Goal: Information Seeking & Learning: Learn about a topic

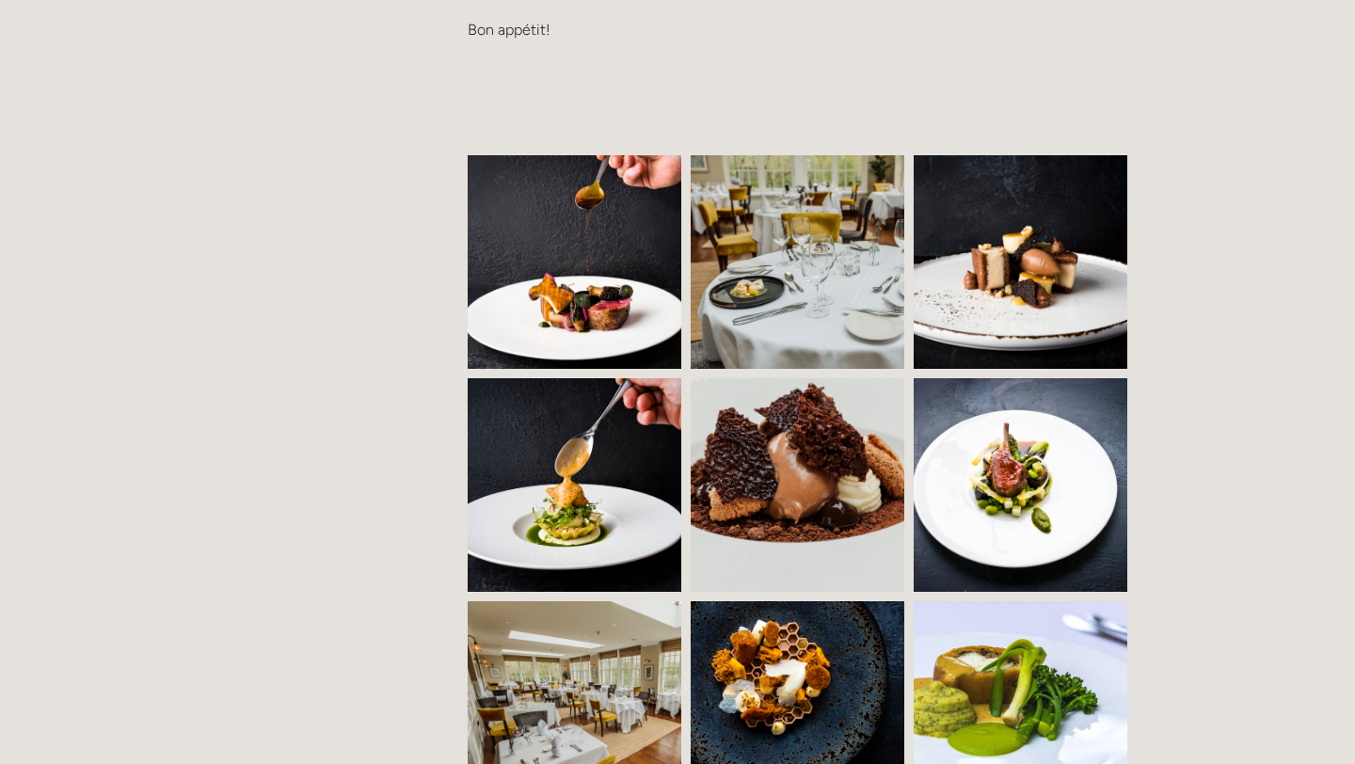
scroll to position [1315, 0]
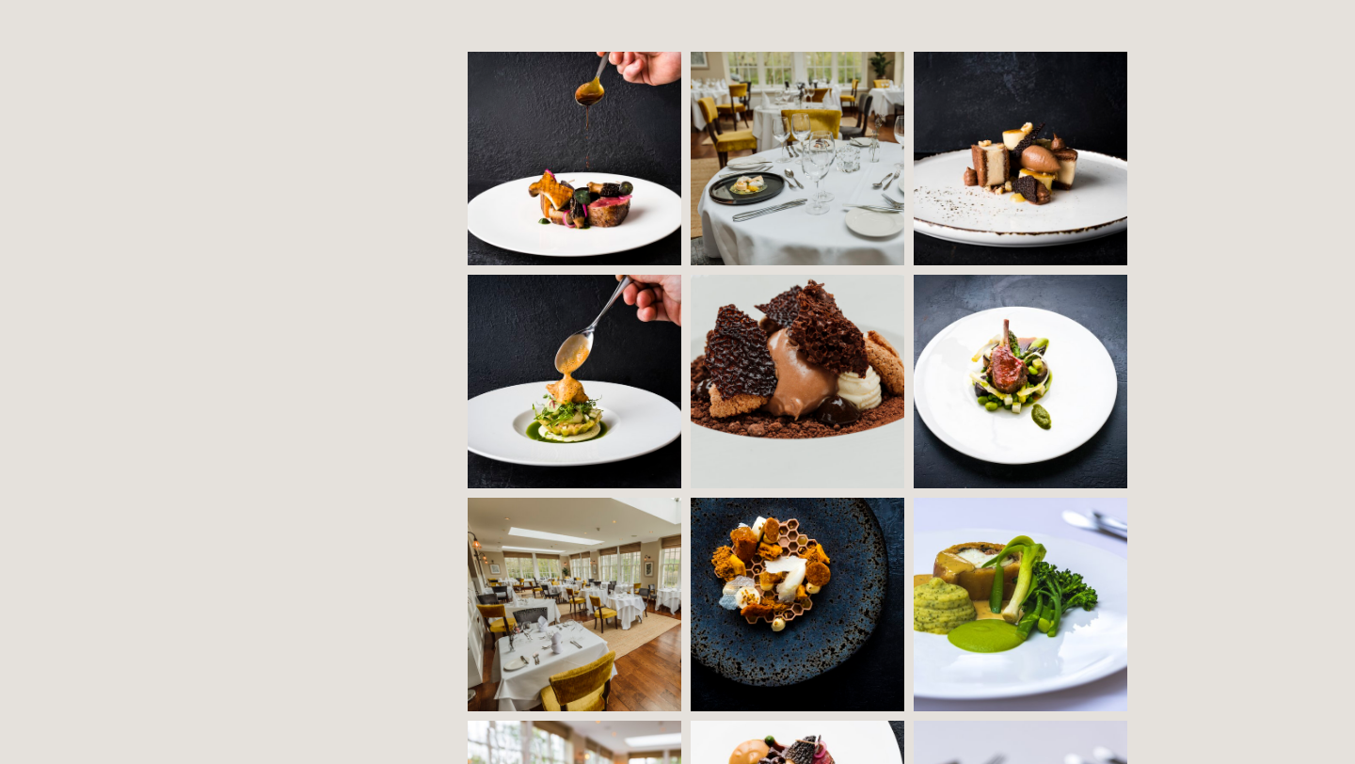
click at [523, 128] on img at bounding box center [591, 159] width 326 height 214
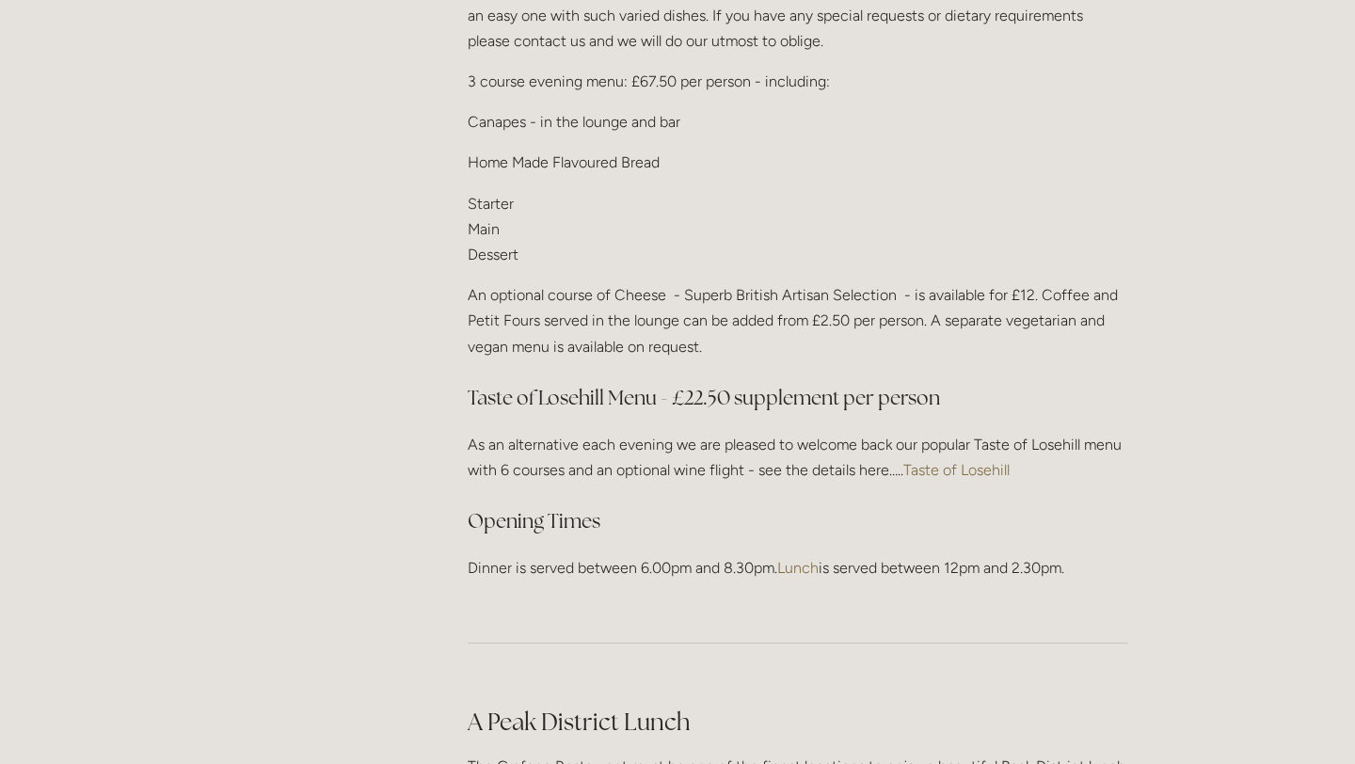
scroll to position [2397, 0]
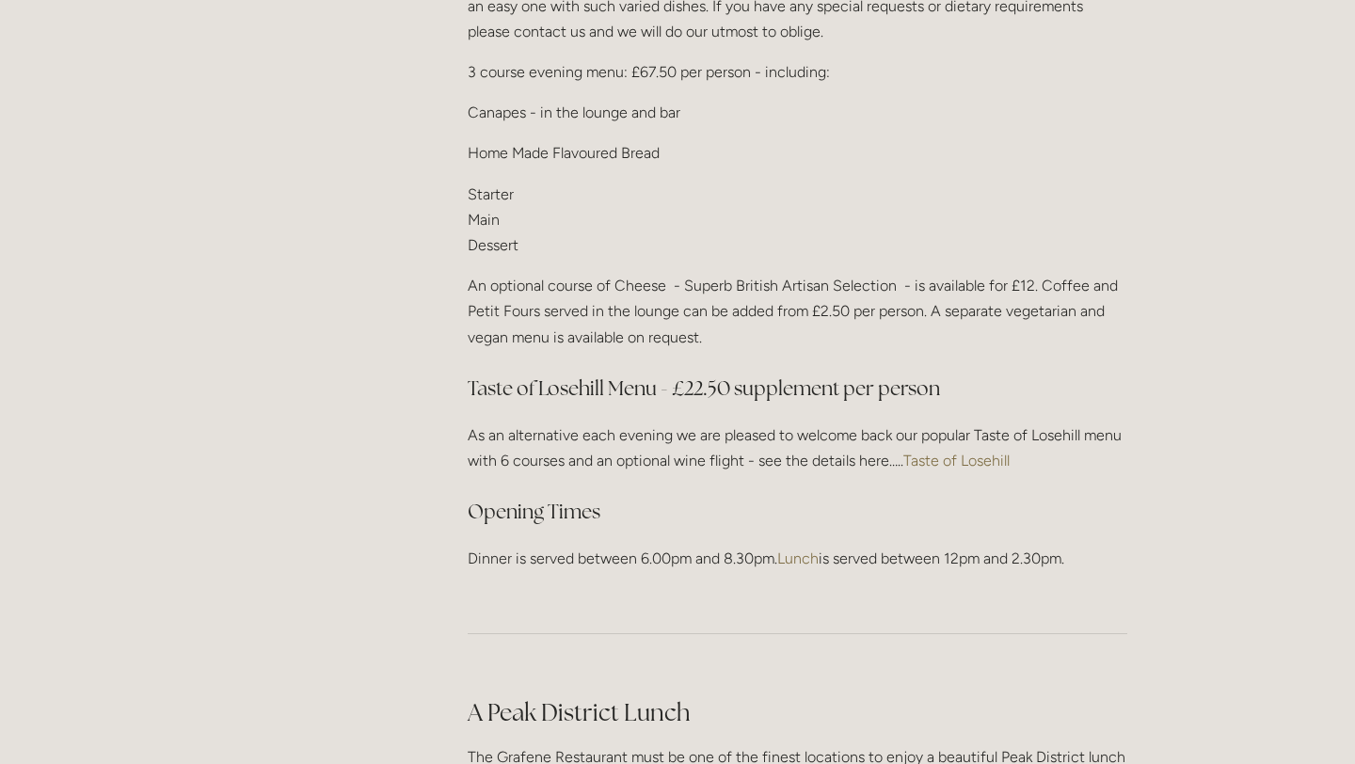
click at [932, 452] on link "Taste of Losehill" at bounding box center [956, 461] width 106 height 18
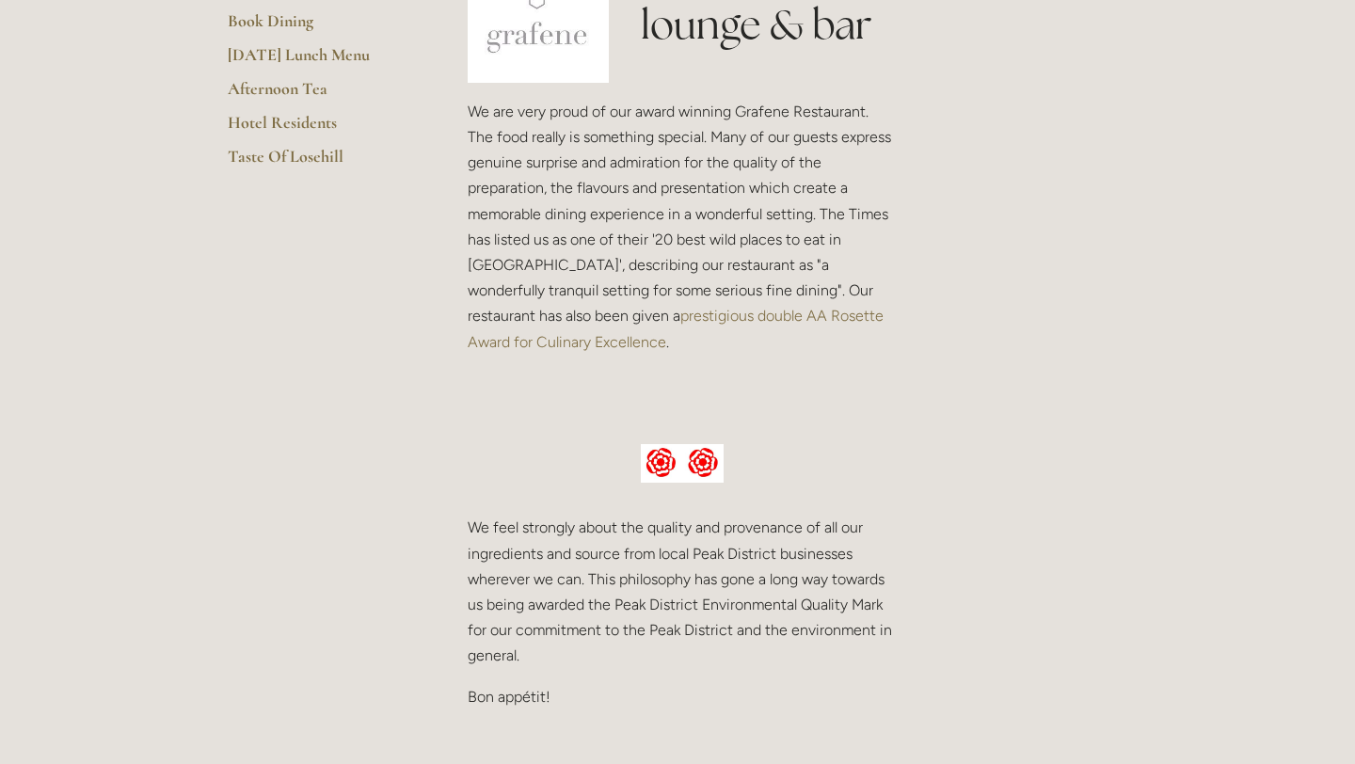
scroll to position [0, 0]
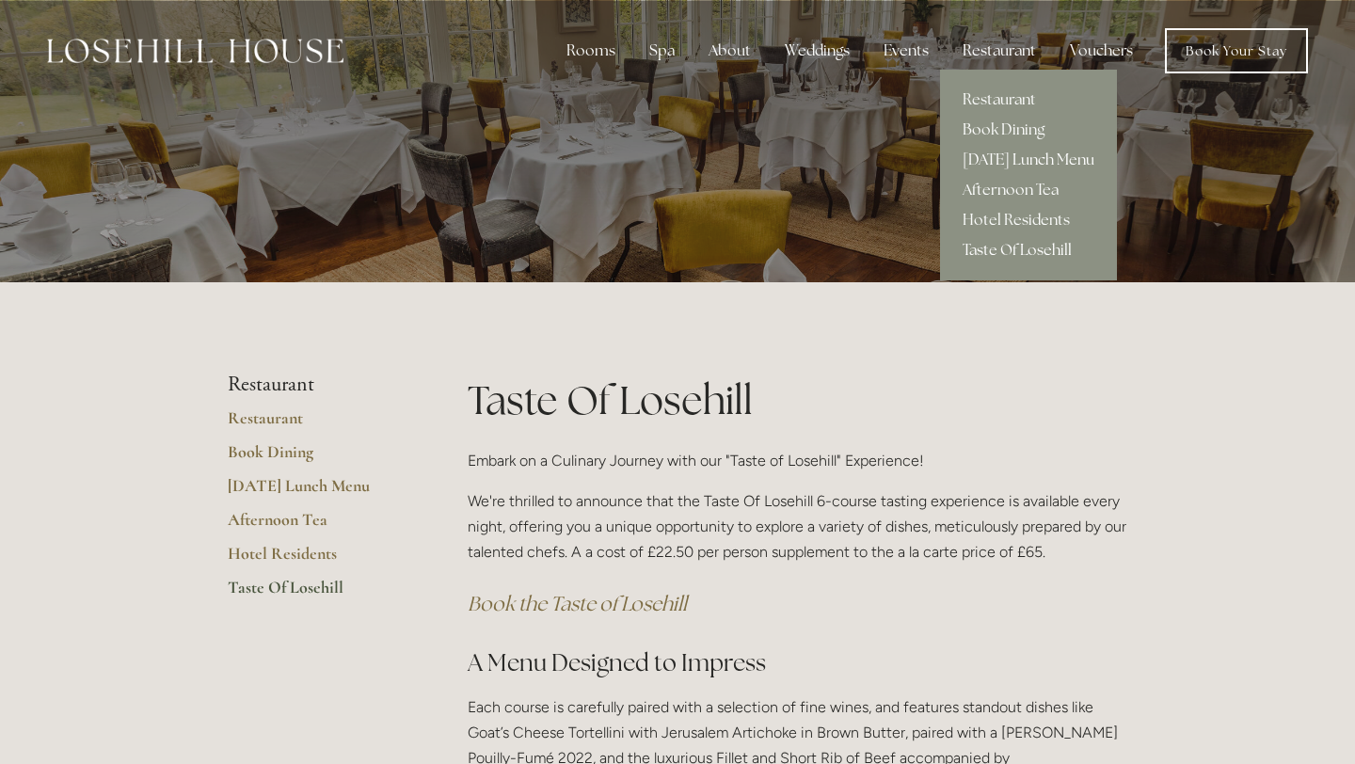
click at [995, 158] on link "[DATE] Lunch Menu" at bounding box center [1028, 160] width 177 height 30
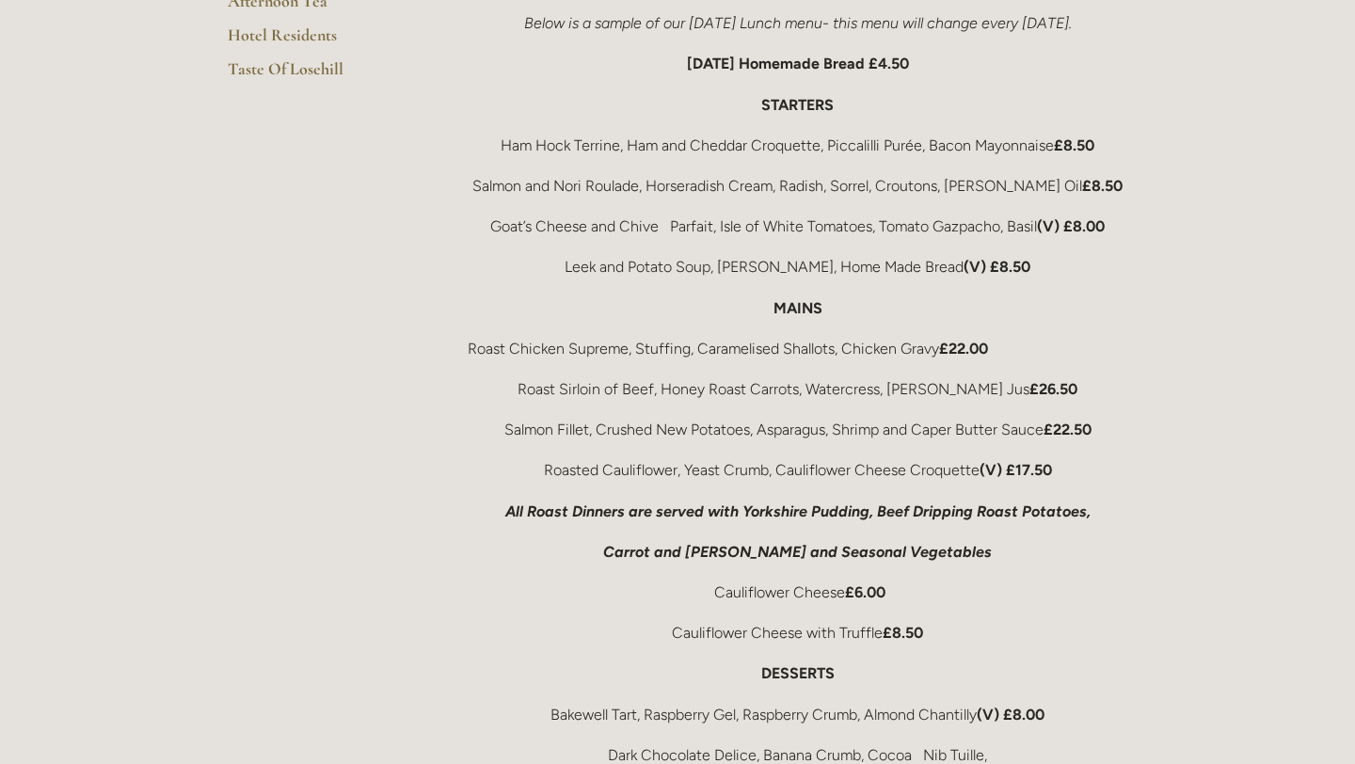
scroll to position [522, 0]
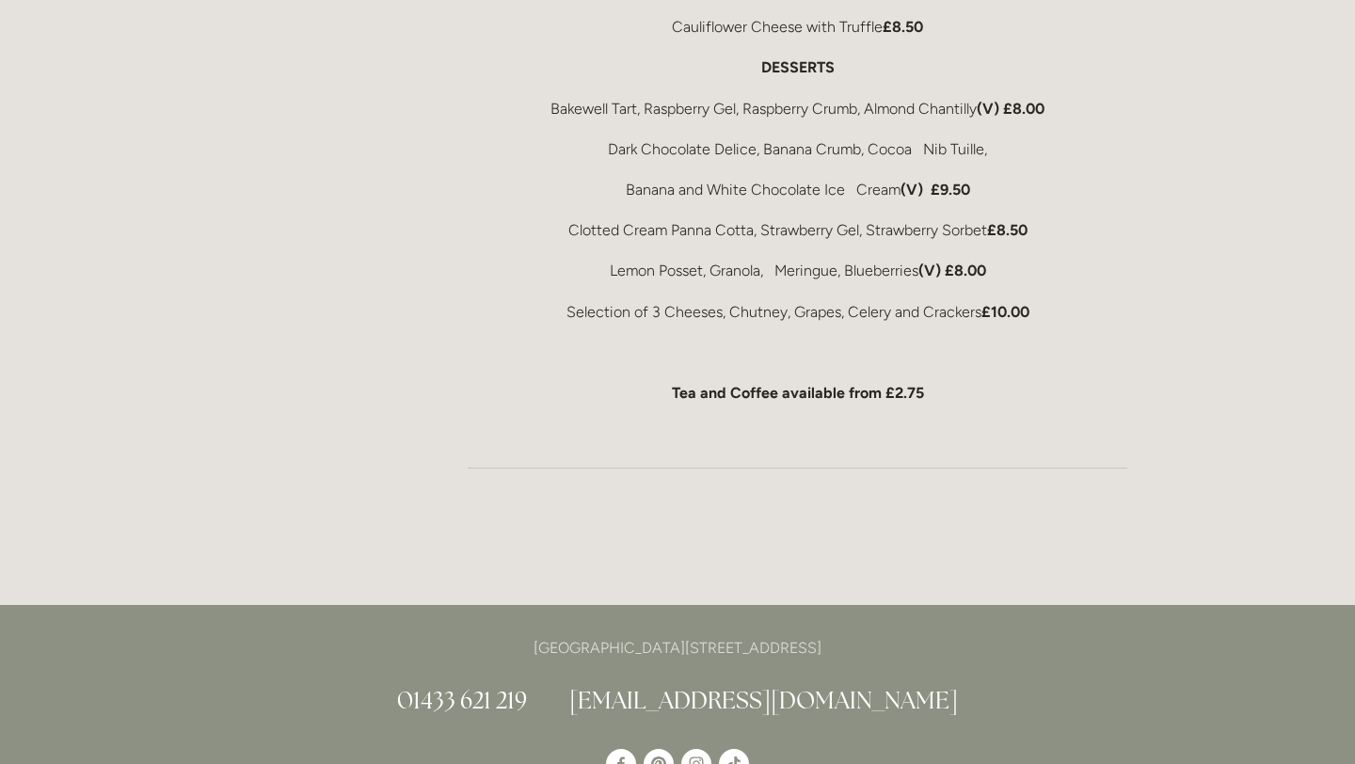
scroll to position [1123, 0]
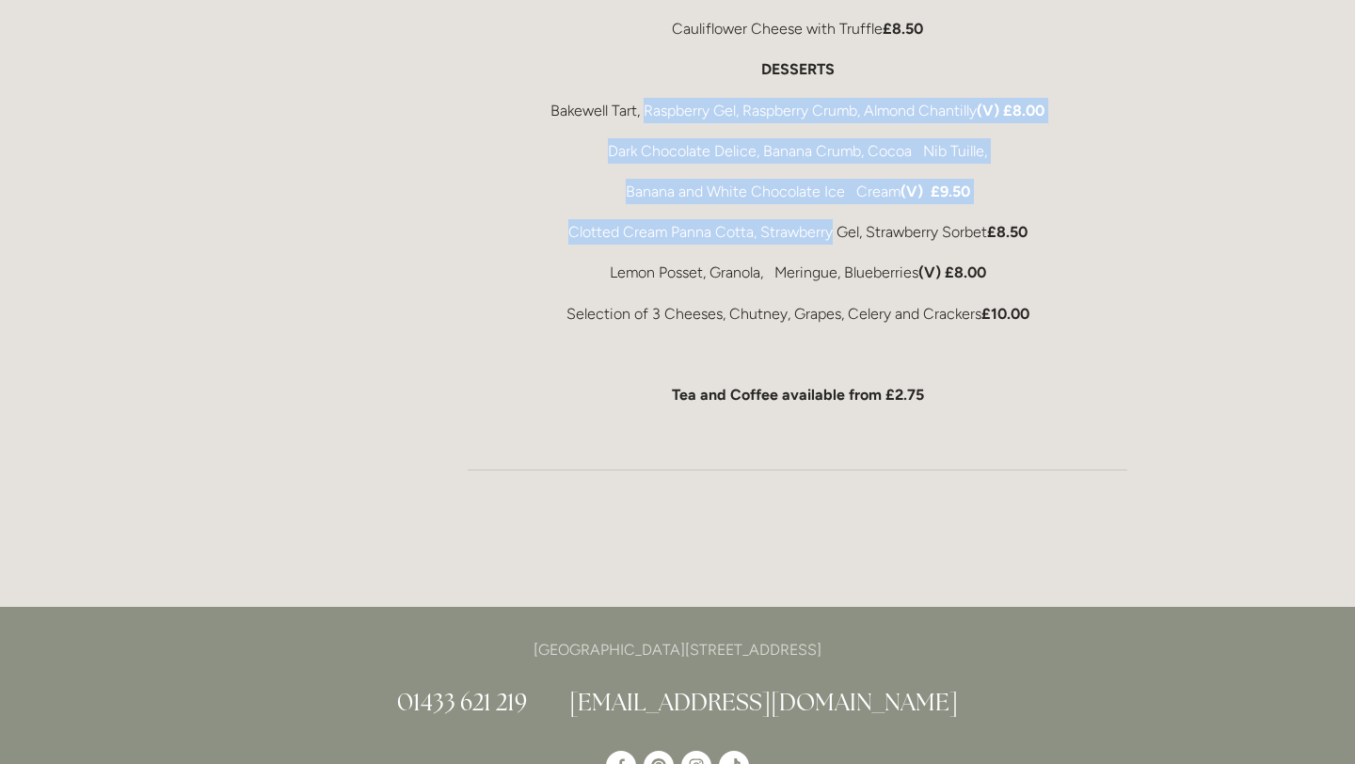
drag, startPoint x: 641, startPoint y: 108, endPoint x: 825, endPoint y: 225, distance: 218.3
click at [825, 225] on p "Clotted Cream Panna Cotta, Strawberry Gel, Strawberry Sorbet £8.50" at bounding box center [798, 231] width 660 height 25
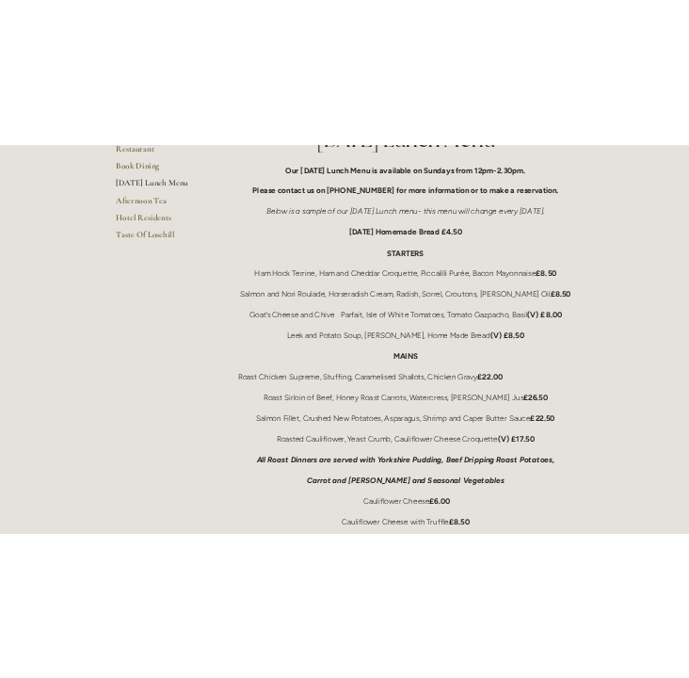
scroll to position [412, 0]
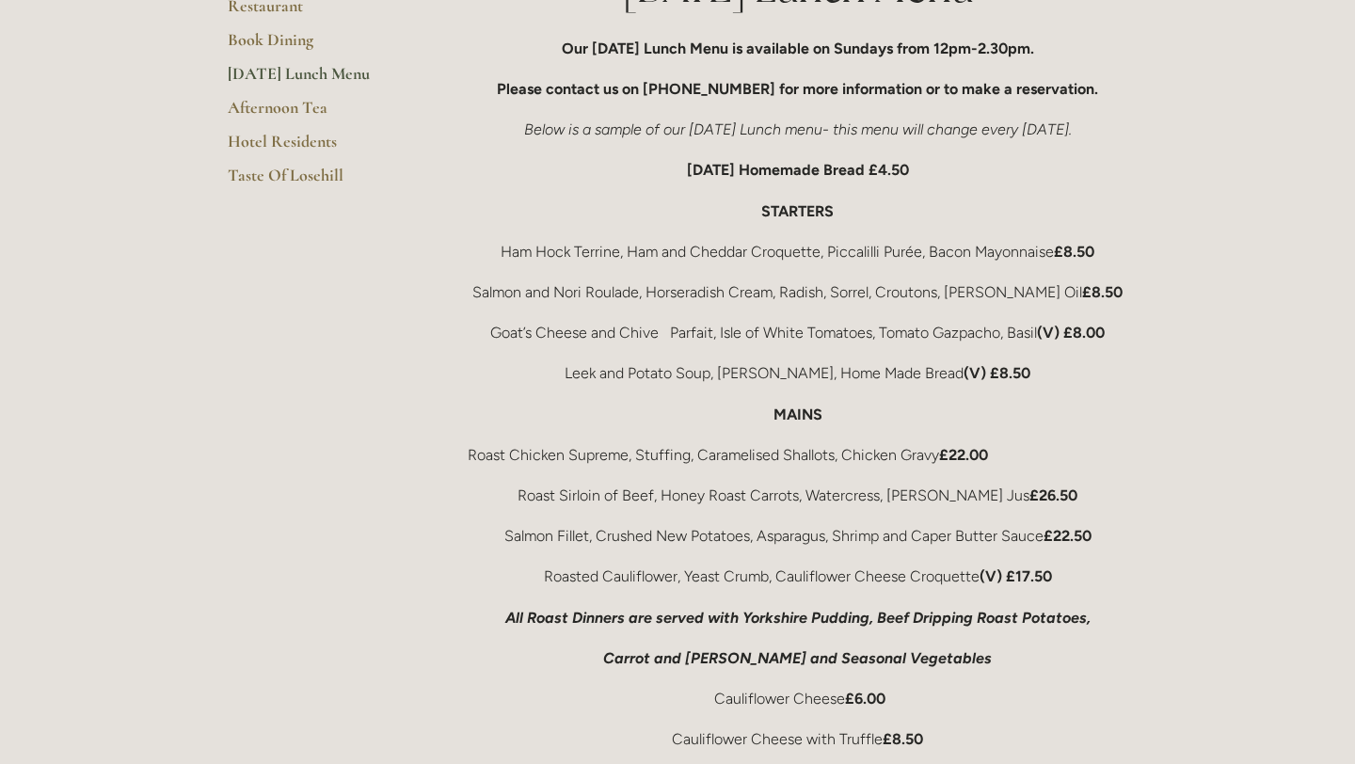
drag, startPoint x: 347, startPoint y: 449, endPoint x: 246, endPoint y: 308, distance: 173.9
click at [246, 308] on main "Restaurant Restaurant Book Dining Sunday Lunch Menu Afternoon Tea Hotel Residen…" at bounding box center [678, 593] width 960 height 1447
